Goal: Task Accomplishment & Management: Manage account settings

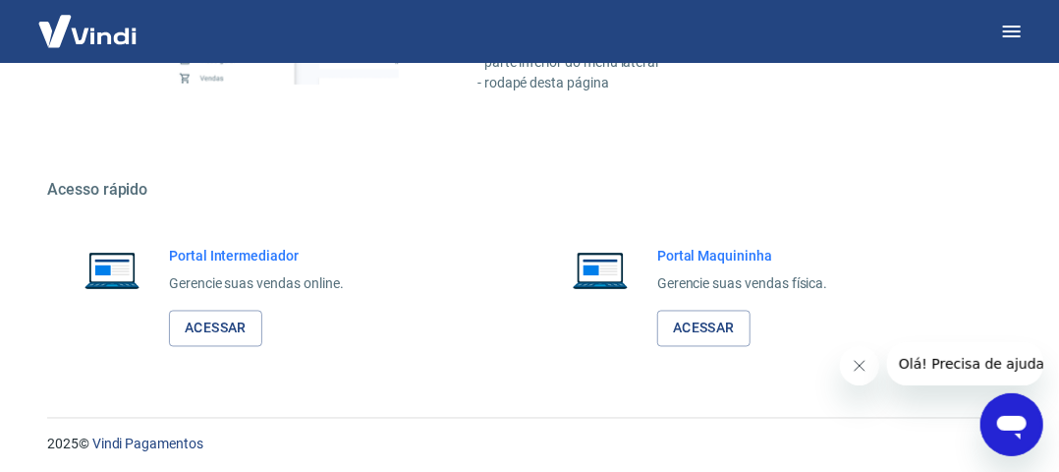
scroll to position [1098, 0]
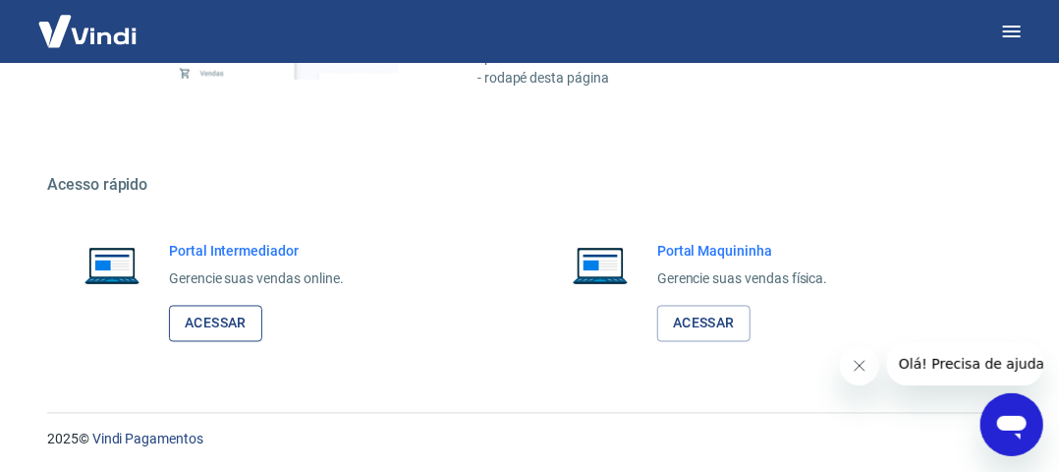
click at [218, 323] on link "Acessar" at bounding box center [215, 324] width 93 height 36
click at [212, 326] on link "Acessar" at bounding box center [215, 324] width 93 height 36
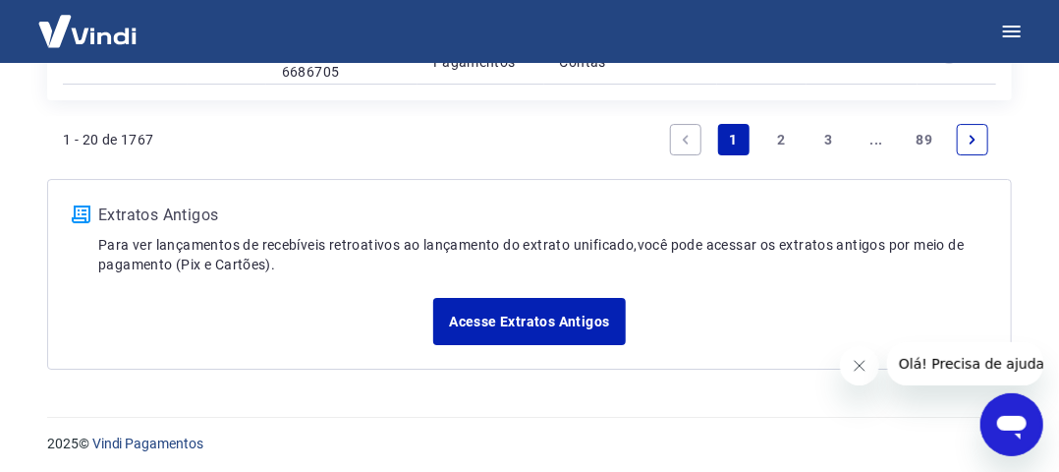
scroll to position [2298, 0]
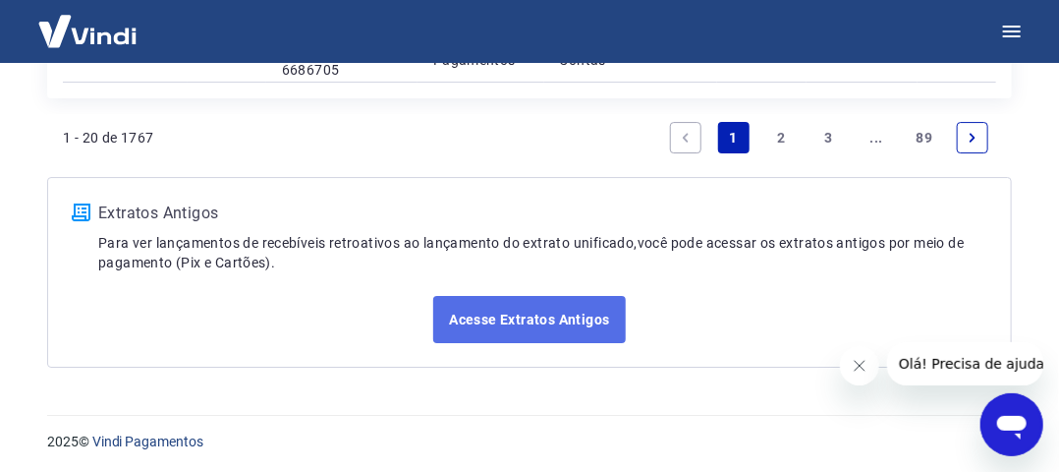
click at [481, 315] on link "Acesse Extratos Antigos" at bounding box center [529, 319] width 192 height 47
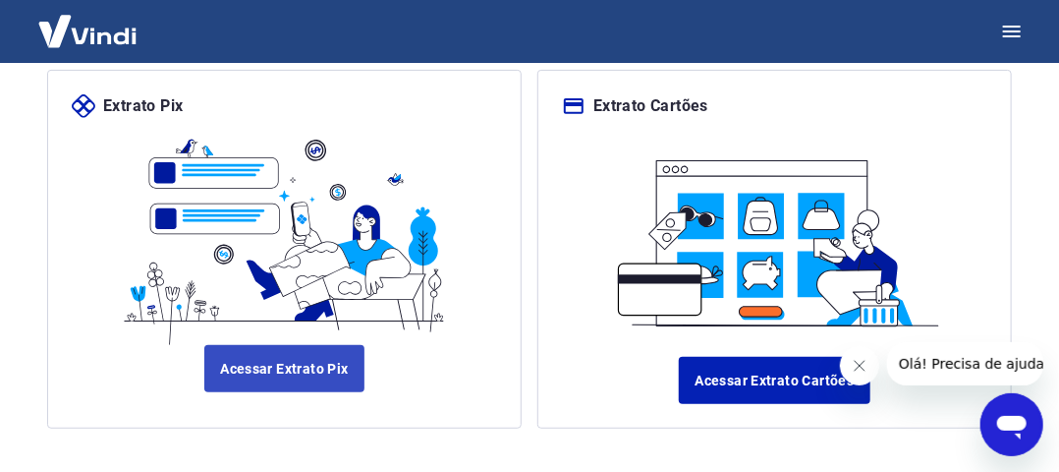
scroll to position [217, 0]
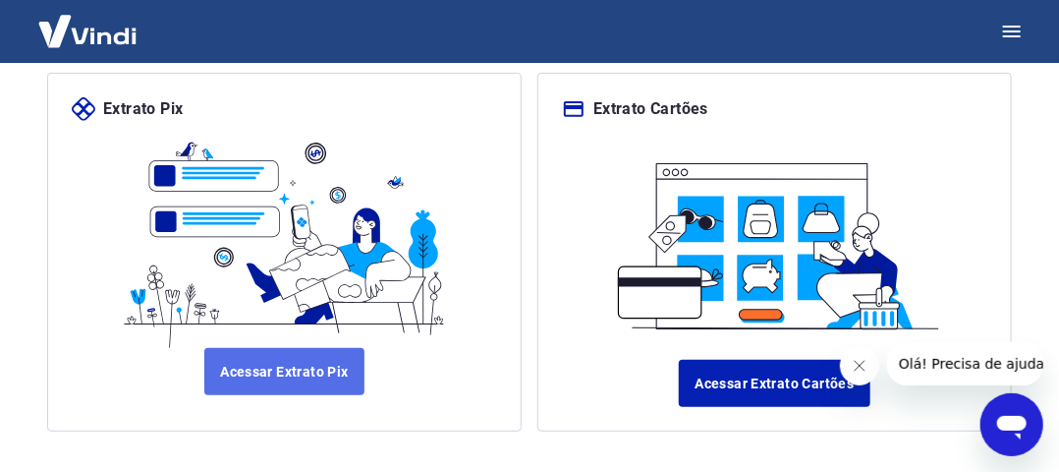
click at [267, 366] on link "Acessar Extrato Pix" at bounding box center [284, 371] width 160 height 47
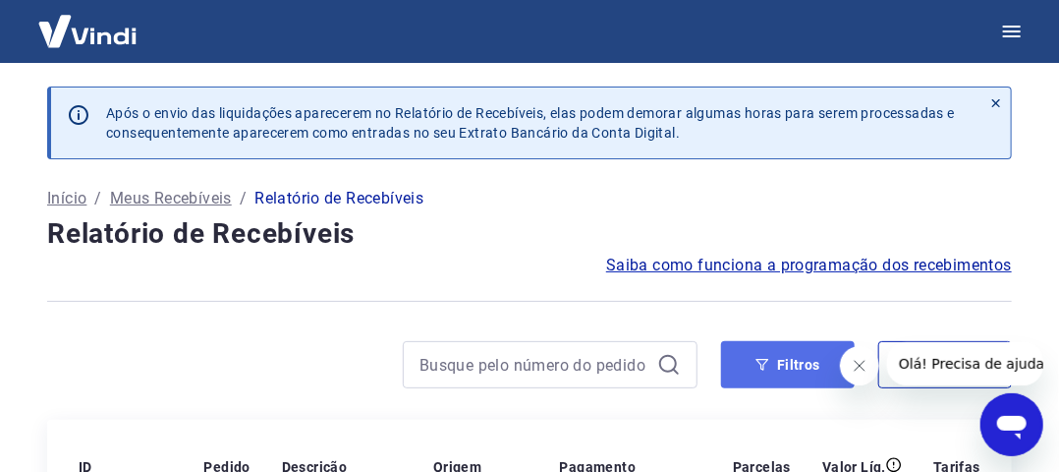
click at [788, 366] on button "Filtros" at bounding box center [788, 364] width 134 height 47
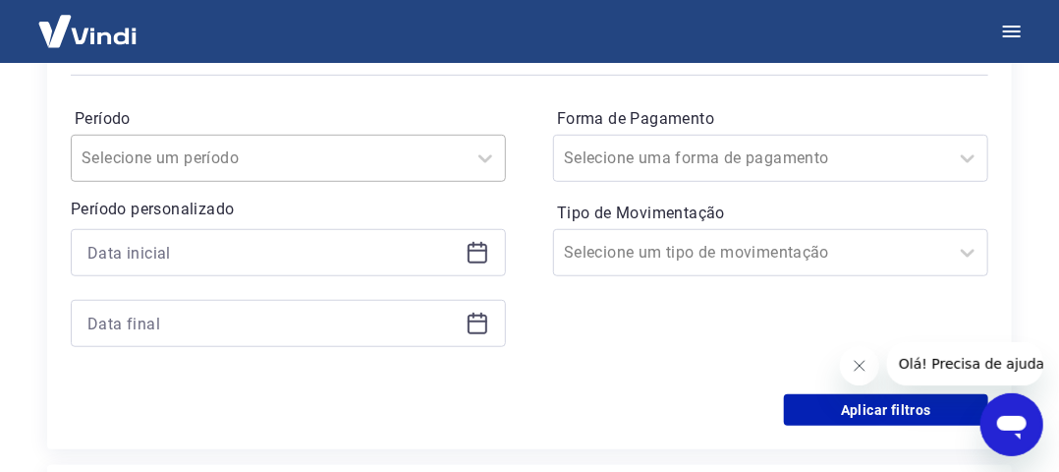
scroll to position [393, 0]
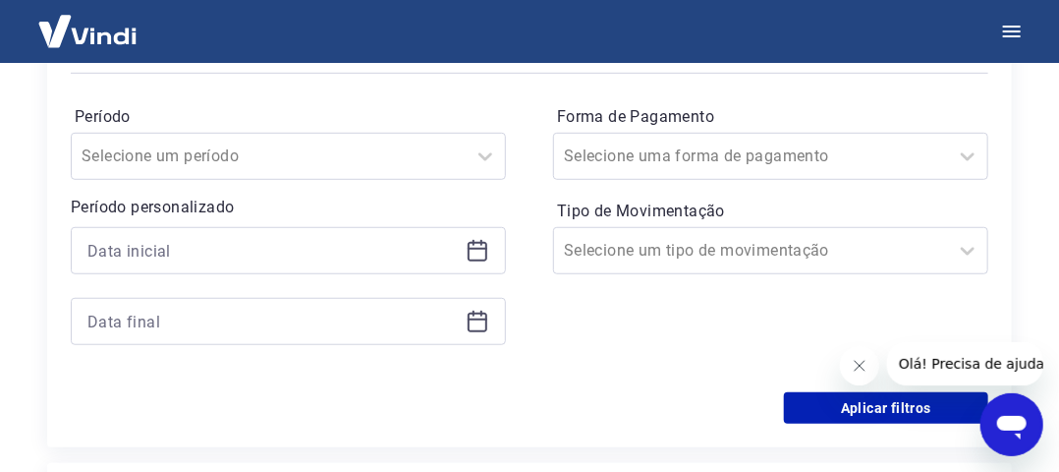
click at [473, 256] on icon at bounding box center [478, 251] width 24 height 24
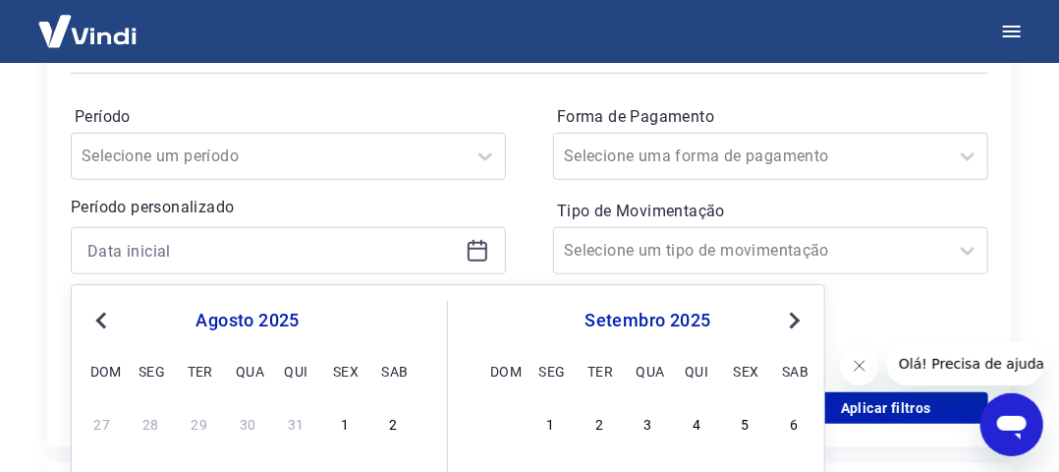
click at [103, 316] on span "Previous Month" at bounding box center [103, 320] width 0 height 23
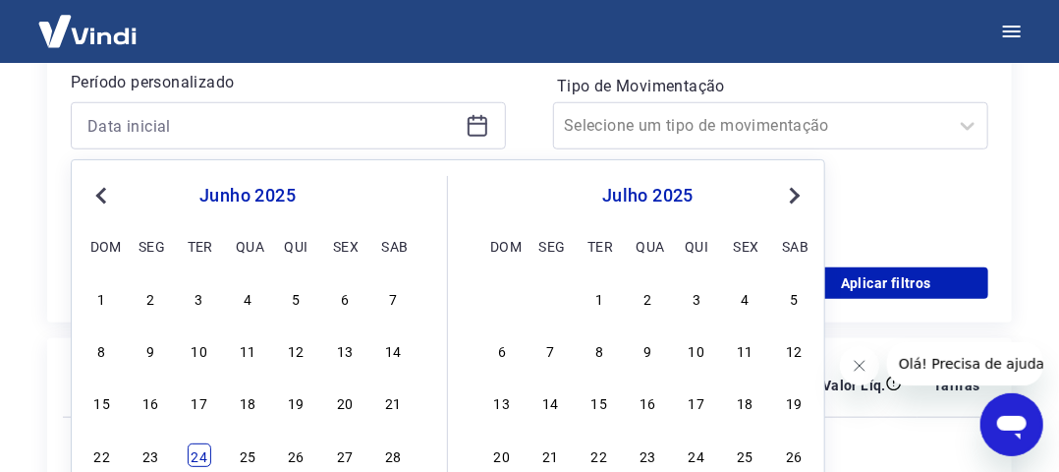
scroll to position [590, 0]
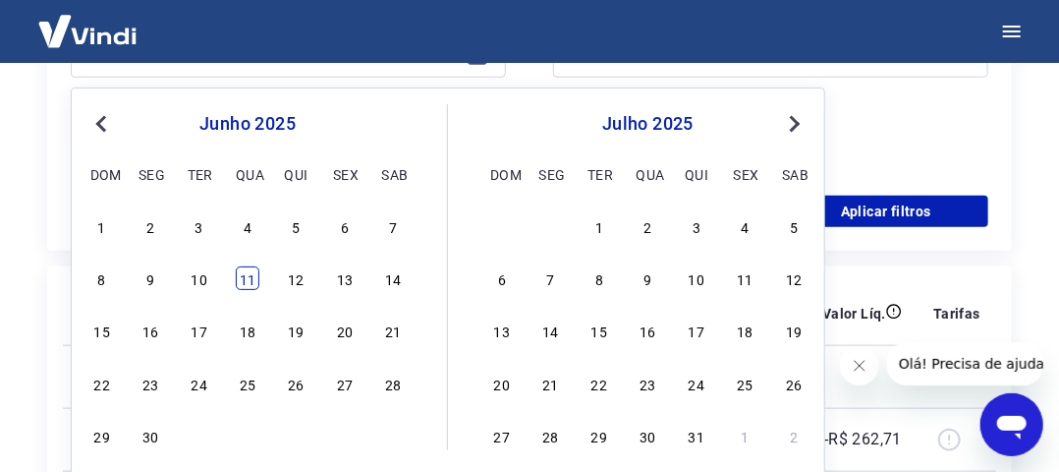
click at [244, 277] on div "11" at bounding box center [248, 278] width 24 height 24
type input "[DATE]"
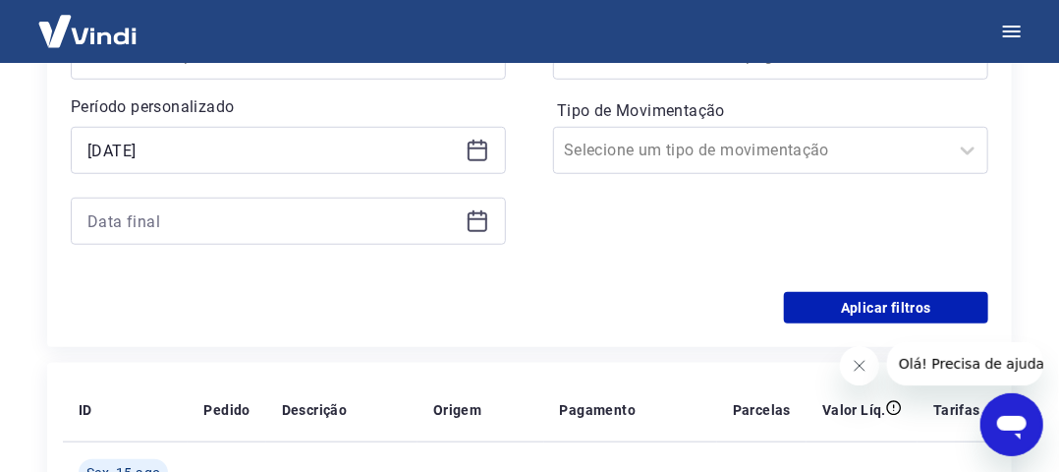
scroll to position [491, 0]
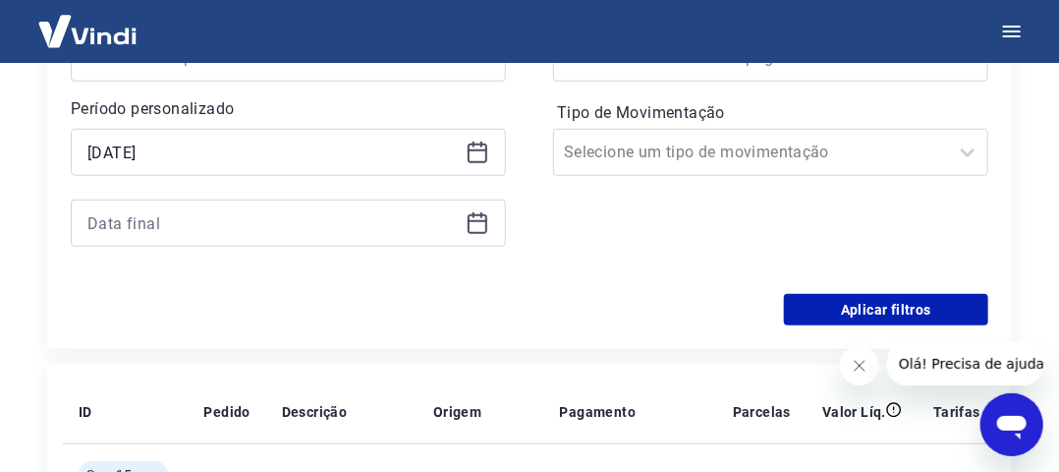
click at [475, 215] on icon at bounding box center [474, 215] width 2 height 6
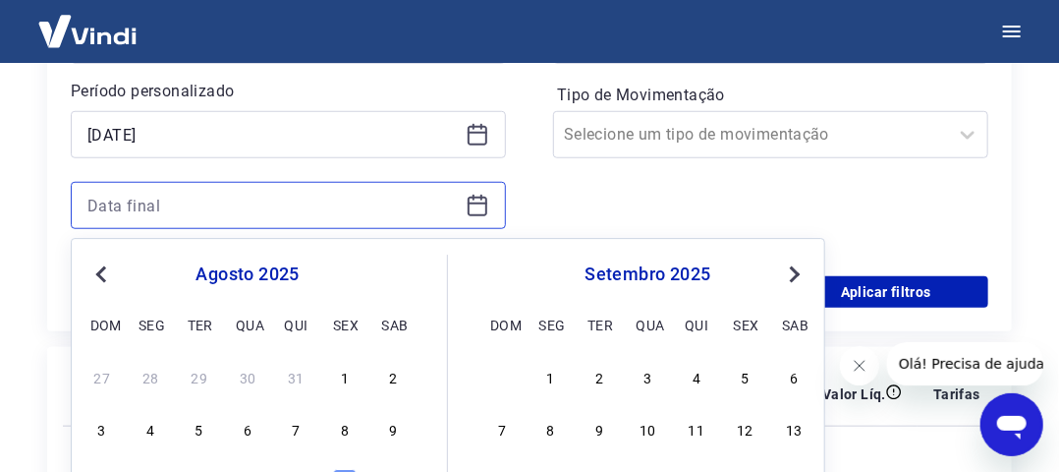
scroll to position [688, 0]
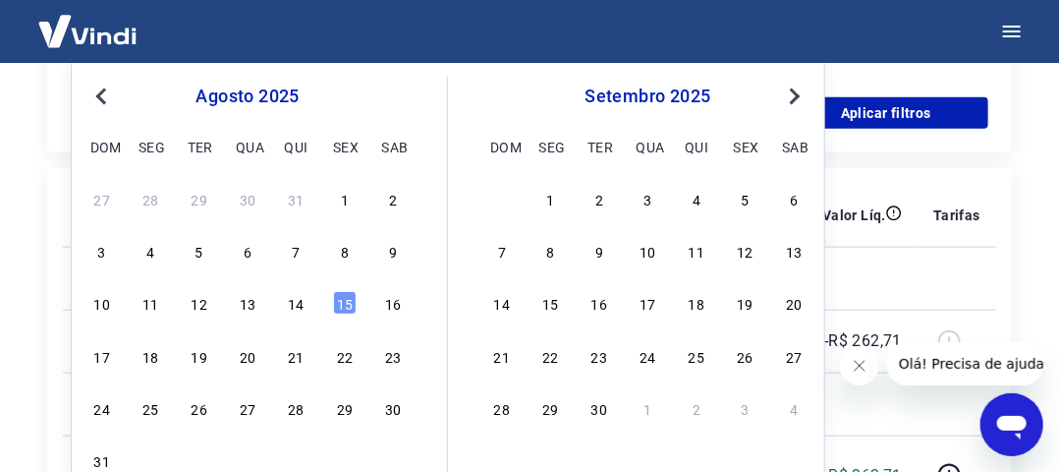
click at [96, 85] on button "Previous Month" at bounding box center [101, 97] width 24 height 24
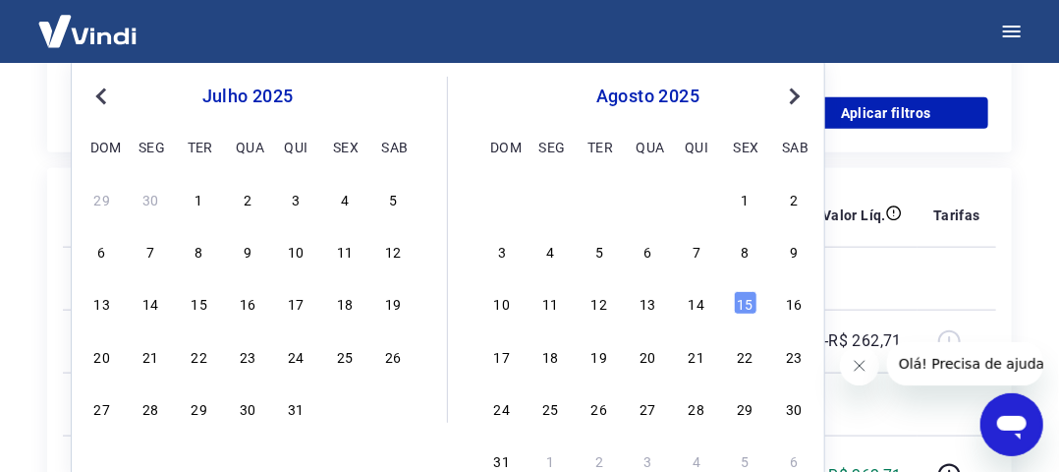
click at [96, 85] on button "Previous Month" at bounding box center [101, 97] width 24 height 24
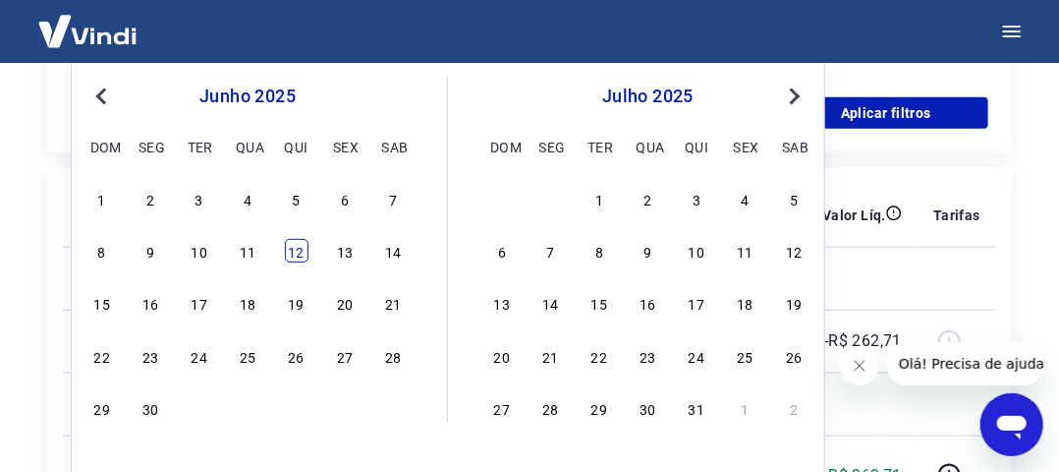
click at [296, 253] on div "12" at bounding box center [297, 251] width 24 height 24
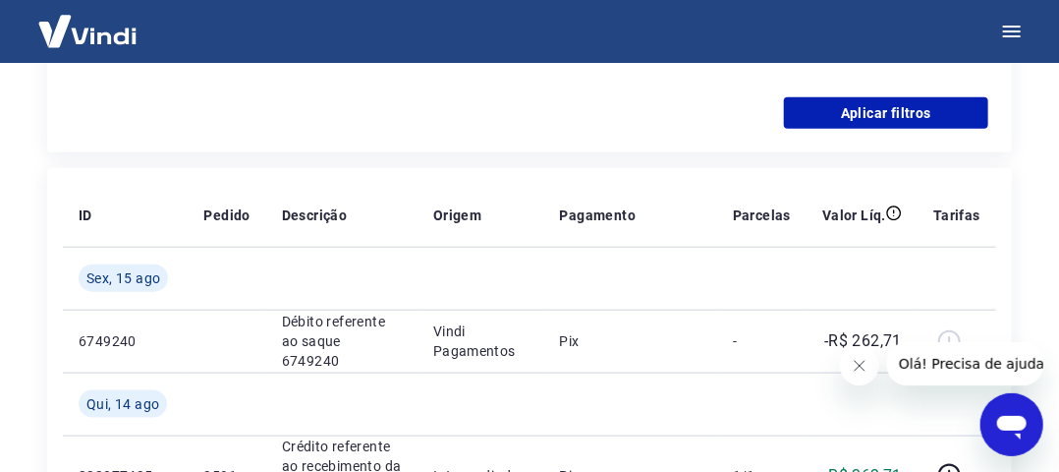
type input "[DATE]"
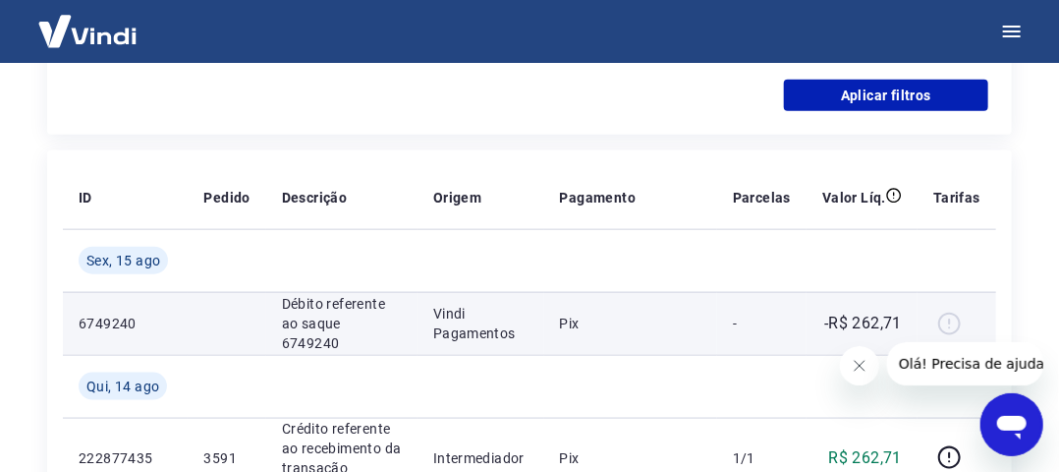
scroll to position [491, 0]
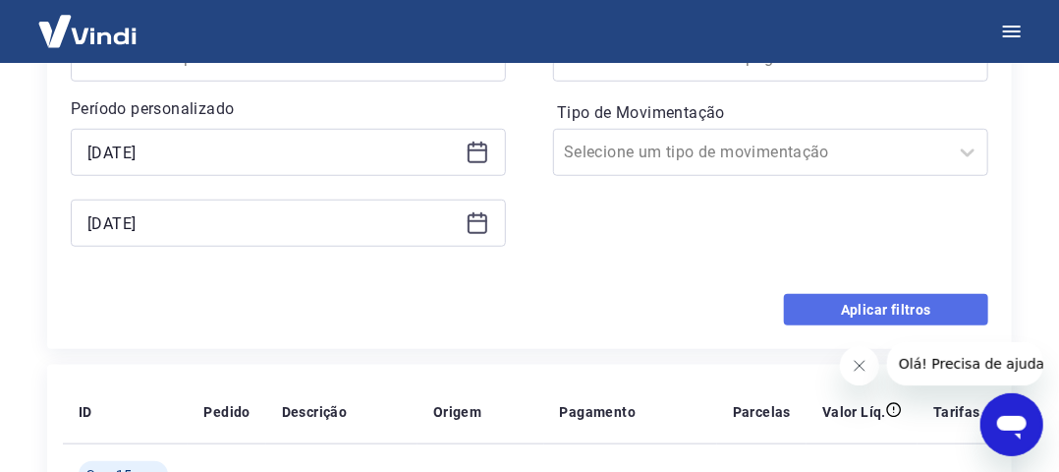
click at [841, 308] on button "Aplicar filtros" at bounding box center [886, 309] width 204 height 31
